Goal: Find specific page/section: Locate item on page

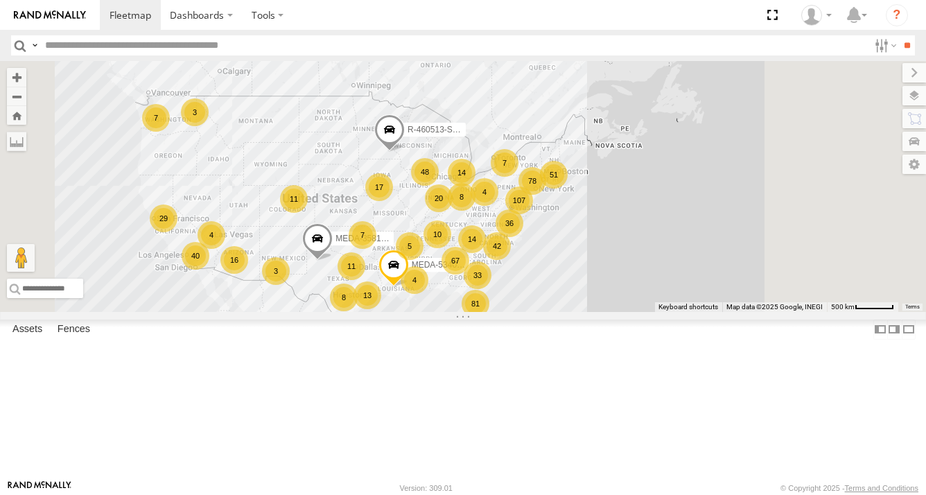
drag, startPoint x: 803, startPoint y: 299, endPoint x: 657, endPoint y: 329, distance: 148.7
click at [652, 312] on div "67 107 17 21 42 36 81 20 51 11 48 40 33 16 78 13 10 4 7 14 29 3 8 8 11 14 5 4 7…" at bounding box center [463, 186] width 926 height 251
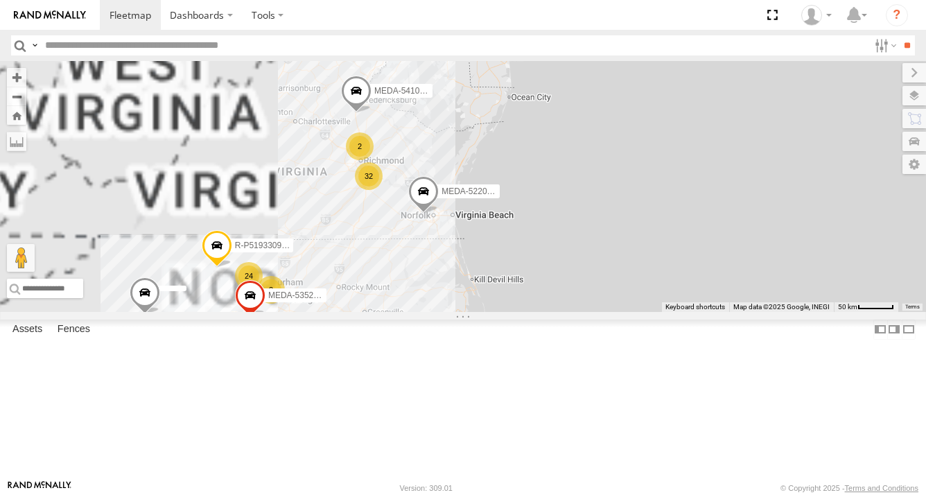
drag, startPoint x: 622, startPoint y: 254, endPoint x: 598, endPoint y: 376, distance: 124.4
click at [598, 312] on div "MEDA-358103-Roll MEDA-534032-Roll R-460513-Swing R-267074-Swing 2 32 6 2 24 3 M…" at bounding box center [463, 186] width 926 height 251
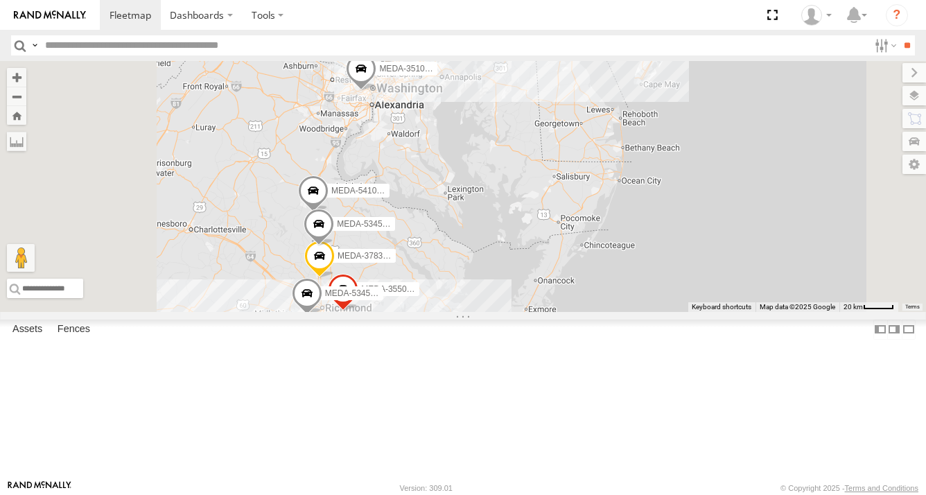
drag, startPoint x: 589, startPoint y: 193, endPoint x: 563, endPoint y: 301, distance: 111.1
click at [563, 301] on div "MEDA-358103-Roll MEDA-534032-Roll R-460513-Swing R-267074-Swing MEDA-541012-Rol…" at bounding box center [463, 186] width 926 height 251
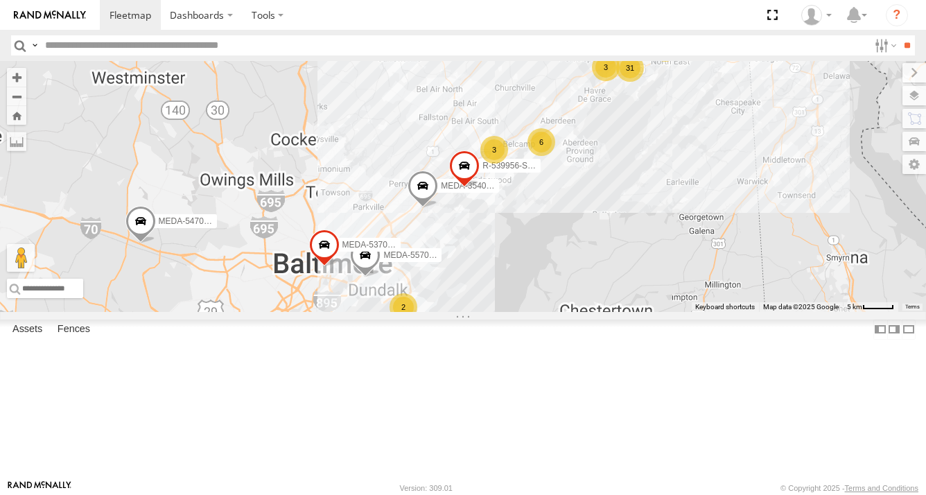
drag, startPoint x: 544, startPoint y: 371, endPoint x: 557, endPoint y: 318, distance: 55.0
click at [555, 312] on div "MEDA-358103-Roll MEDA-534032-Roll R-460513-Swing R-267074-Swing MEDA-541012-Rol…" at bounding box center [463, 186] width 926 height 251
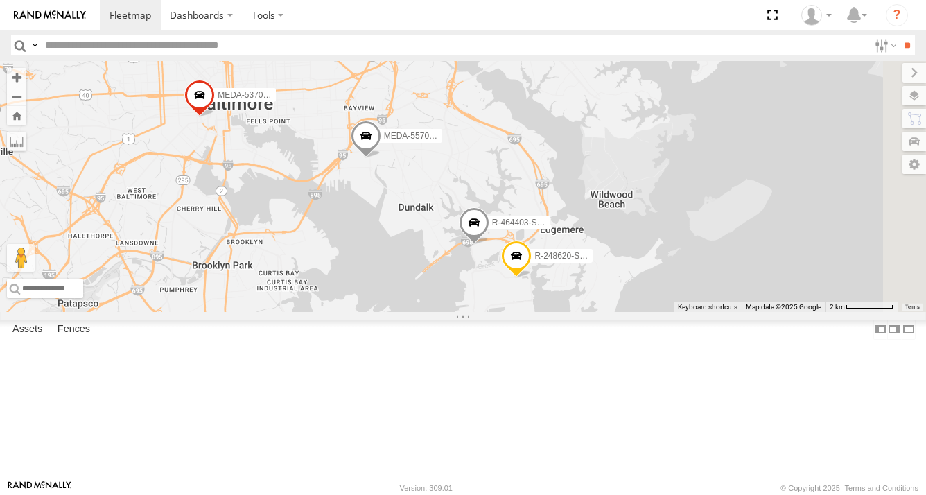
drag, startPoint x: 568, startPoint y: 234, endPoint x: 536, endPoint y: 323, distance: 94.3
click at [536, 312] on div "MEDA-358103-Roll MEDA-534032-Roll R-460513-Swing R-267074-Swing MEDA-541012-Rol…" at bounding box center [463, 186] width 926 height 251
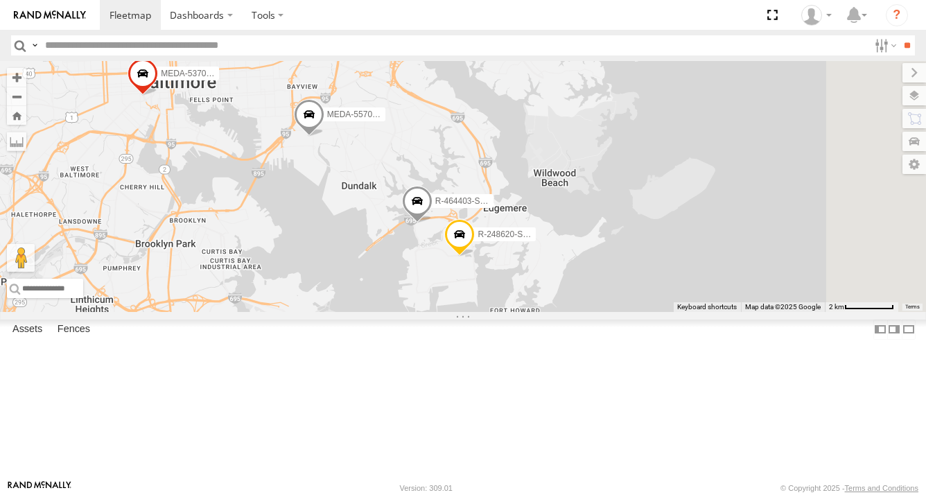
drag, startPoint x: 695, startPoint y: 387, endPoint x: 638, endPoint y: 363, distance: 62.2
click at [636, 312] on div "MEDA-358103-Roll MEDA-534032-Roll R-460513-Swing R-267074-Swing MEDA-541012-Rol…" at bounding box center [463, 186] width 926 height 251
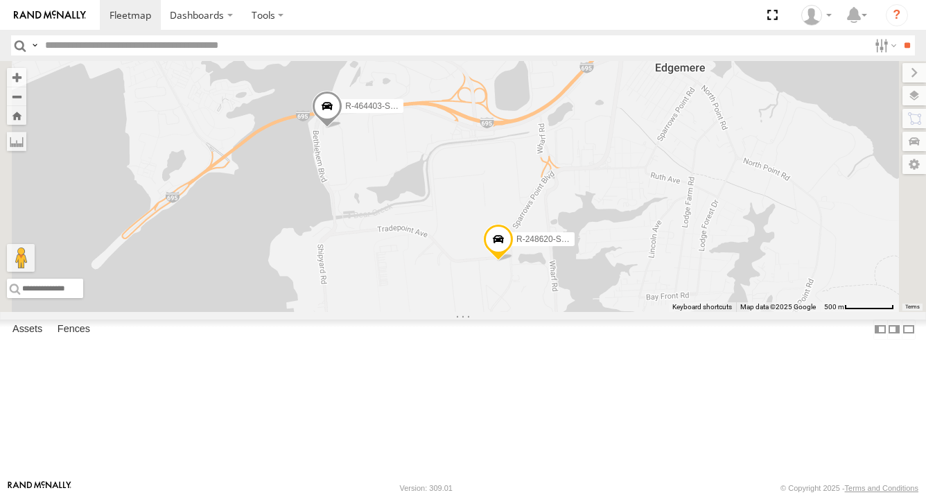
drag, startPoint x: 561, startPoint y: 300, endPoint x: 638, endPoint y: 384, distance: 113.8
click at [638, 312] on div "MEDA-358103-Roll MEDA-534032-Roll R-460513-Swing R-267074-Swing MEDA-541012-Rol…" at bounding box center [463, 186] width 926 height 251
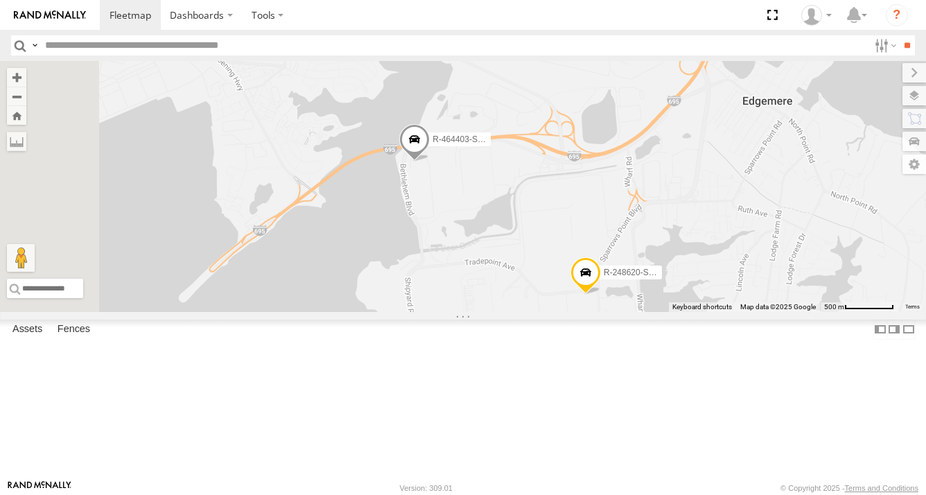
drag, startPoint x: 608, startPoint y: 288, endPoint x: 681, endPoint y: 324, distance: 81.5
click at [681, 312] on div "MEDA-358103-Roll MEDA-534032-Roll R-460513-Swing R-267074-Swing MEDA-541012-Rol…" at bounding box center [463, 186] width 926 height 251
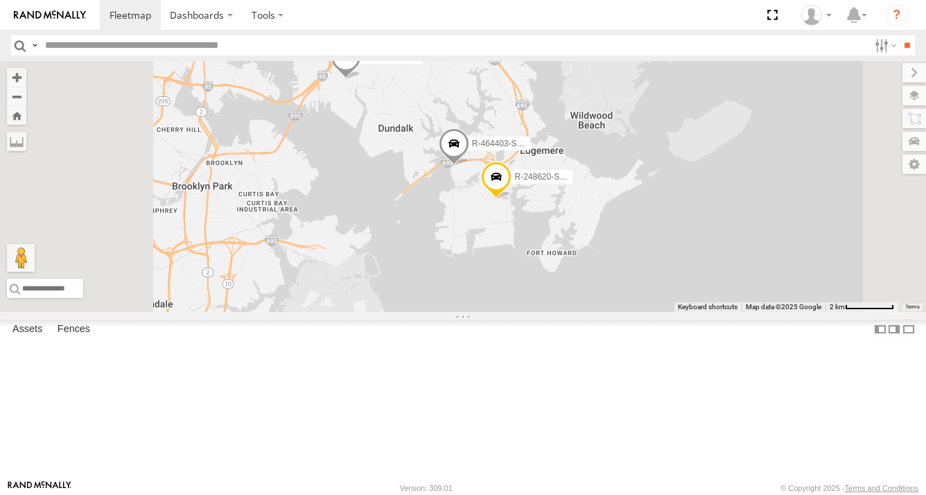
drag, startPoint x: 620, startPoint y: 259, endPoint x: 623, endPoint y: 271, distance: 12.7
click at [623, 271] on div "MEDA-358103-Roll MEDA-534032-Roll R-460513-Swing R-267074-Swing MEDA-541012-Rol…" at bounding box center [463, 186] width 926 height 251
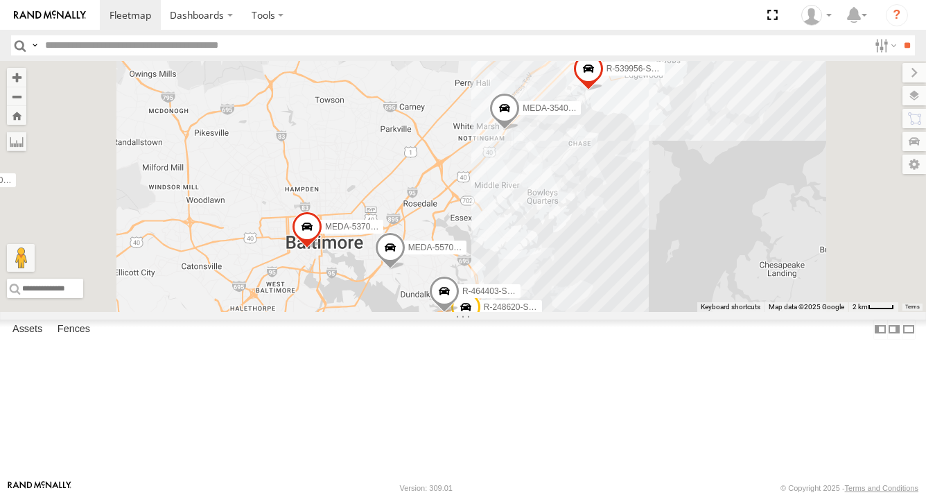
drag, startPoint x: 677, startPoint y: 166, endPoint x: 666, endPoint y: 308, distance: 141.9
click at [667, 312] on div "MEDA-358103-Roll MEDA-534032-Roll R-460513-Swing R-267074-Swing MEDA-541012-Rol…" at bounding box center [463, 186] width 926 height 251
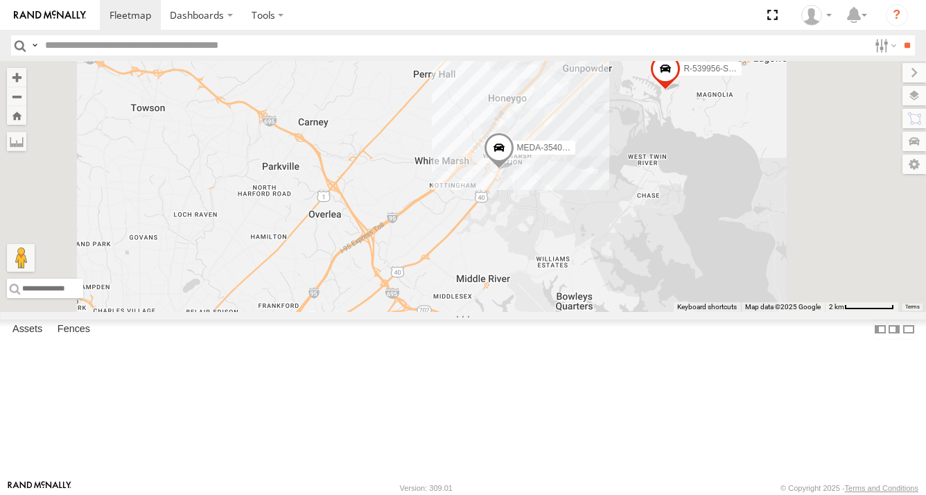
drag, startPoint x: 654, startPoint y: 223, endPoint x: 638, endPoint y: 311, distance: 89.5
click at [638, 312] on div "MEDA-358103-Roll MEDA-534032-Roll R-460513-Swing R-267074-Swing MEDA-541012-Rol…" at bounding box center [463, 186] width 926 height 251
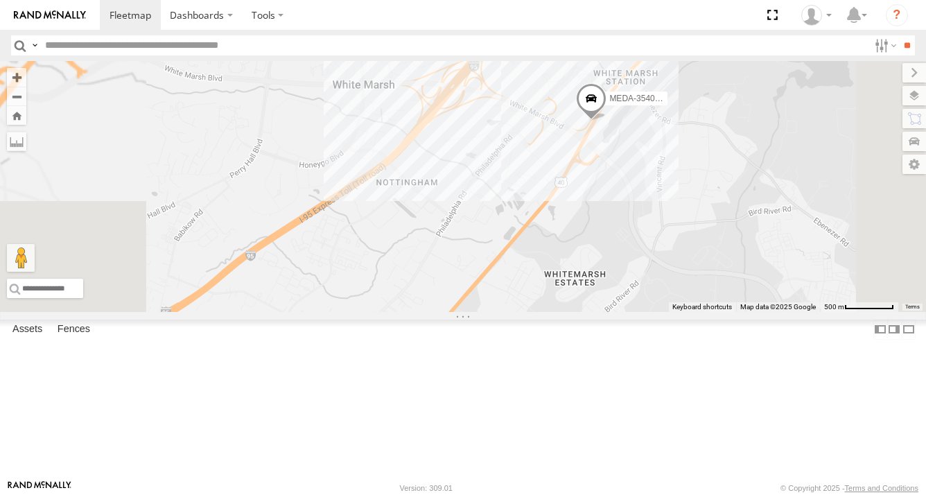
drag, startPoint x: 645, startPoint y: 281, endPoint x: 646, endPoint y: 318, distance: 36.8
click at [639, 312] on div "MEDA-358103-Roll MEDA-534032-Roll R-460513-Swing R-267074-Swing MEDA-541012-Rol…" at bounding box center [463, 186] width 926 height 251
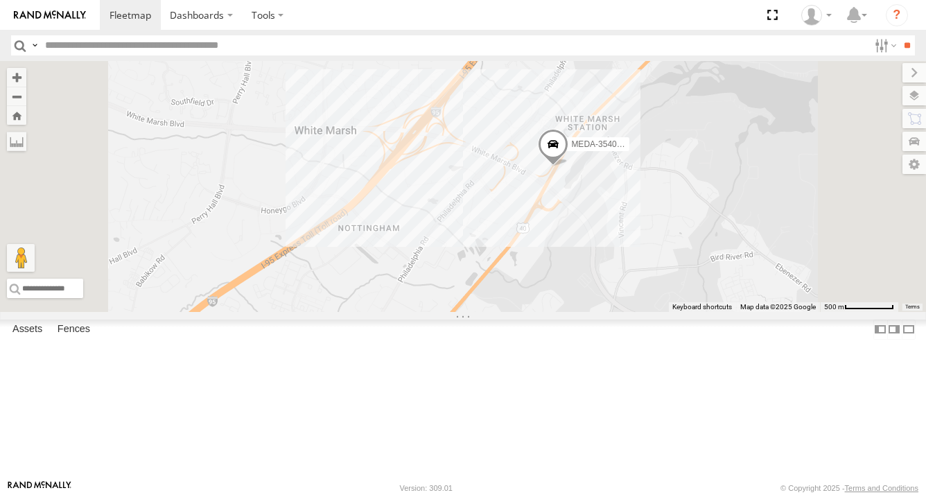
drag, startPoint x: 672, startPoint y: 268, endPoint x: 615, endPoint y: 324, distance: 79.9
click at [621, 312] on div "MEDA-358103-Roll MEDA-534032-Roll R-460513-Swing R-267074-Swing MEDA-541012-Rol…" at bounding box center [463, 186] width 926 height 251
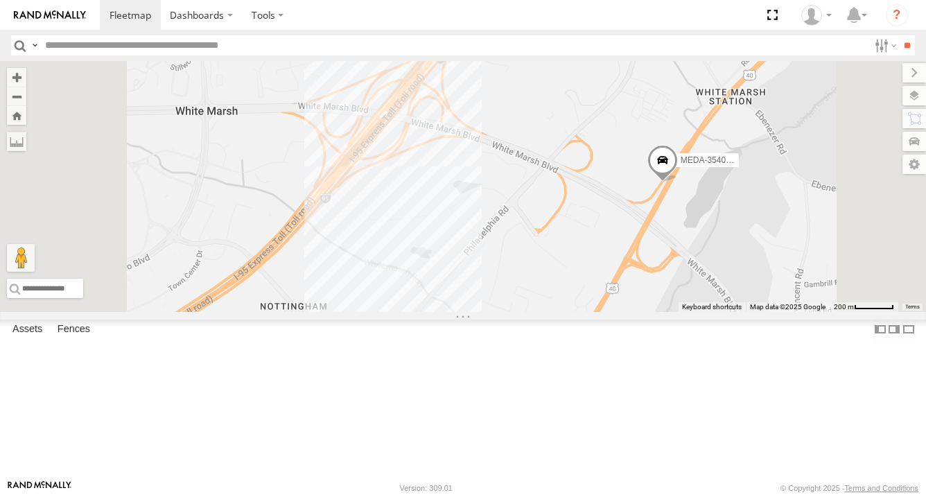
click at [678, 182] on span at bounding box center [663, 163] width 31 height 37
